Goal: Information Seeking & Learning: Learn about a topic

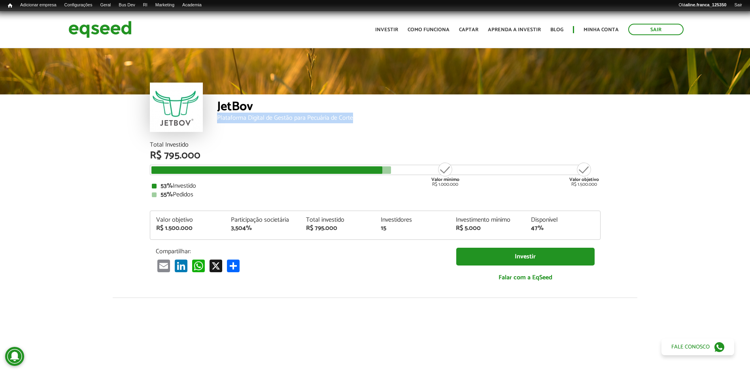
drag, startPoint x: 356, startPoint y: 117, endPoint x: 216, endPoint y: 116, distance: 139.9
click at [216, 116] on div "JetBov Plataforma Digital de Gestão para Pecuária de Corte" at bounding box center [375, 117] width 451 height 47
copy div "Plataforma Digital de Gestão para Pecuária de Corte"
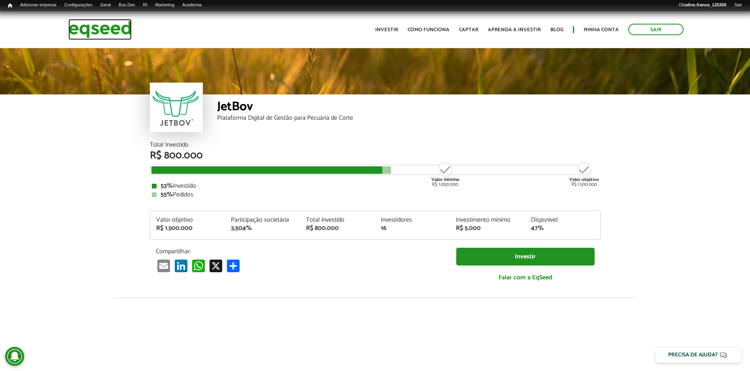
click at [128, 29] on img at bounding box center [99, 29] width 63 height 21
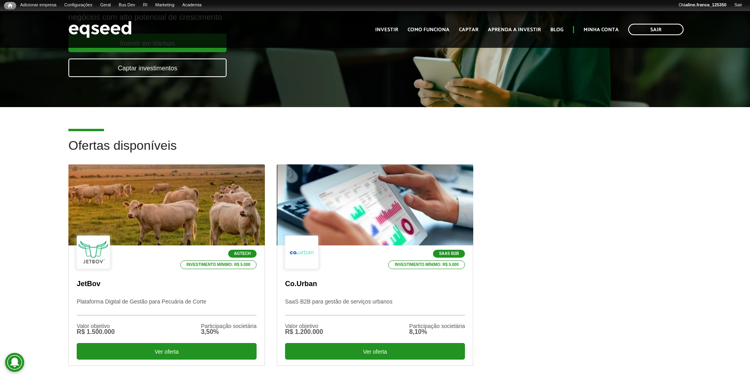
scroll to position [158, 0]
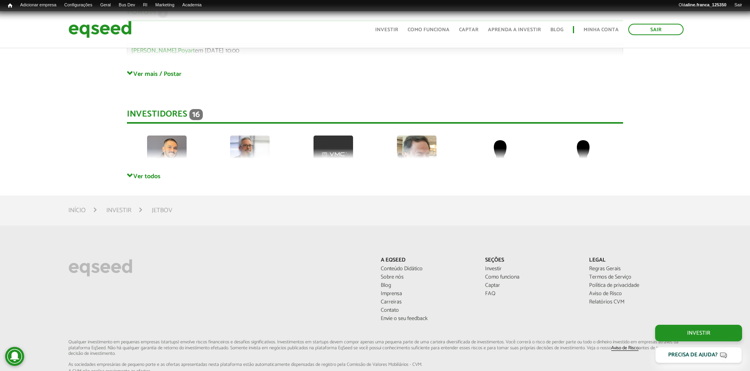
scroll to position [2213, 0]
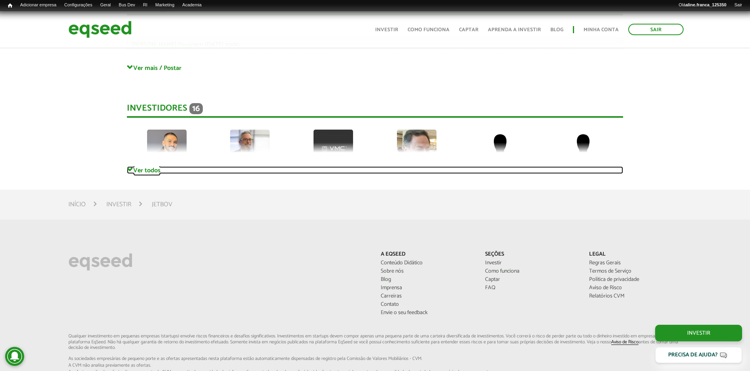
click at [145, 169] on link "Ver todos" at bounding box center [375, 170] width 496 height 8
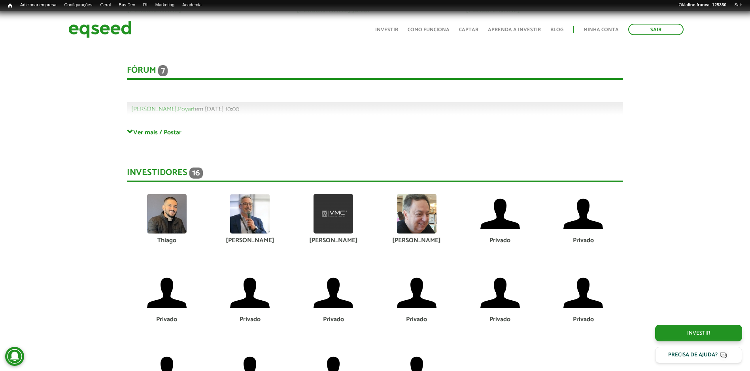
scroll to position [2134, 0]
